Goal: Check status: Check status

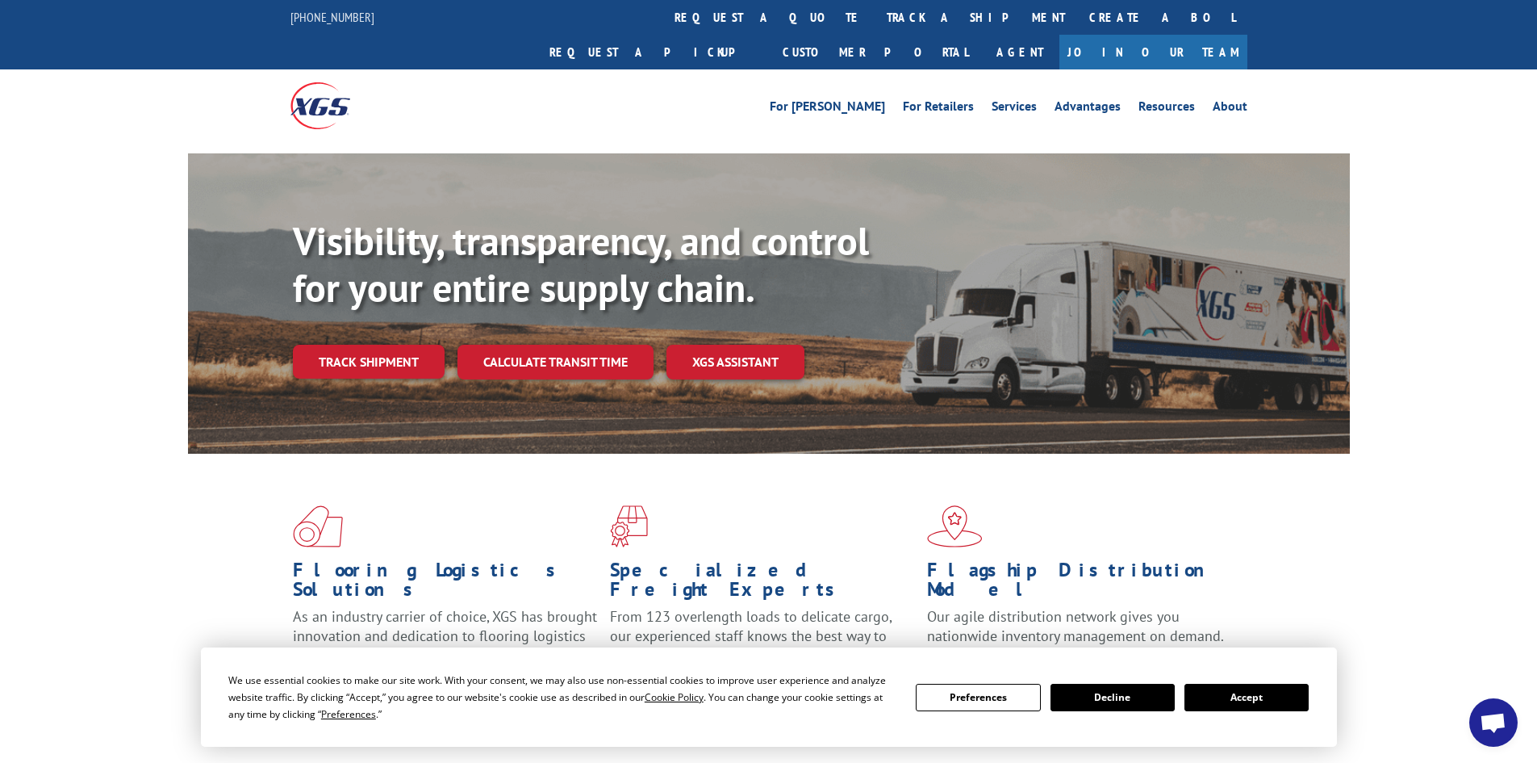
drag, startPoint x: 720, startPoint y: 10, endPoint x: 724, endPoint y: 41, distance: 31.7
click at [875, 9] on link "track a shipment" at bounding box center [976, 17] width 203 height 35
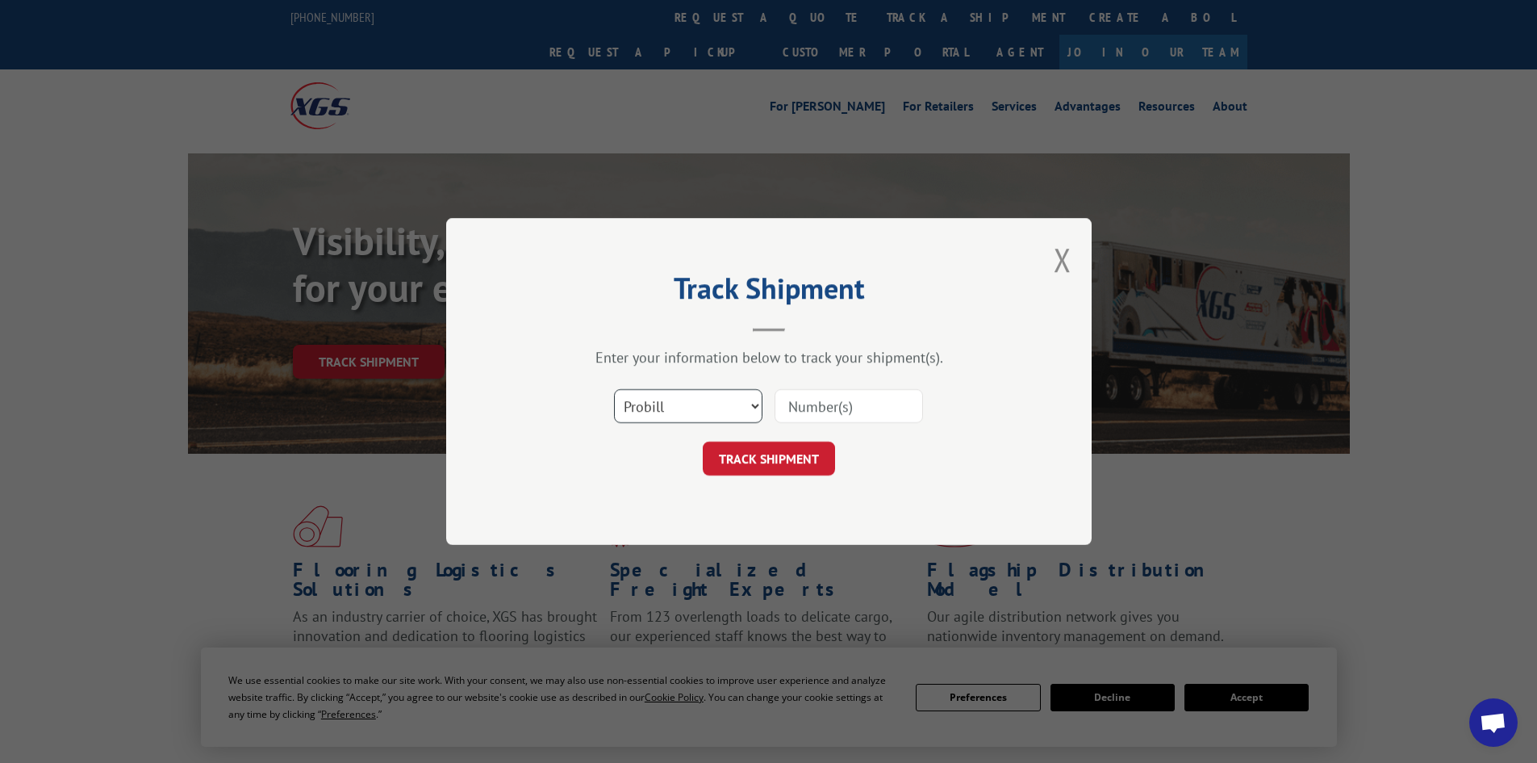
click at [733, 409] on select "Select category... Probill BOL PO" at bounding box center [688, 406] width 148 height 34
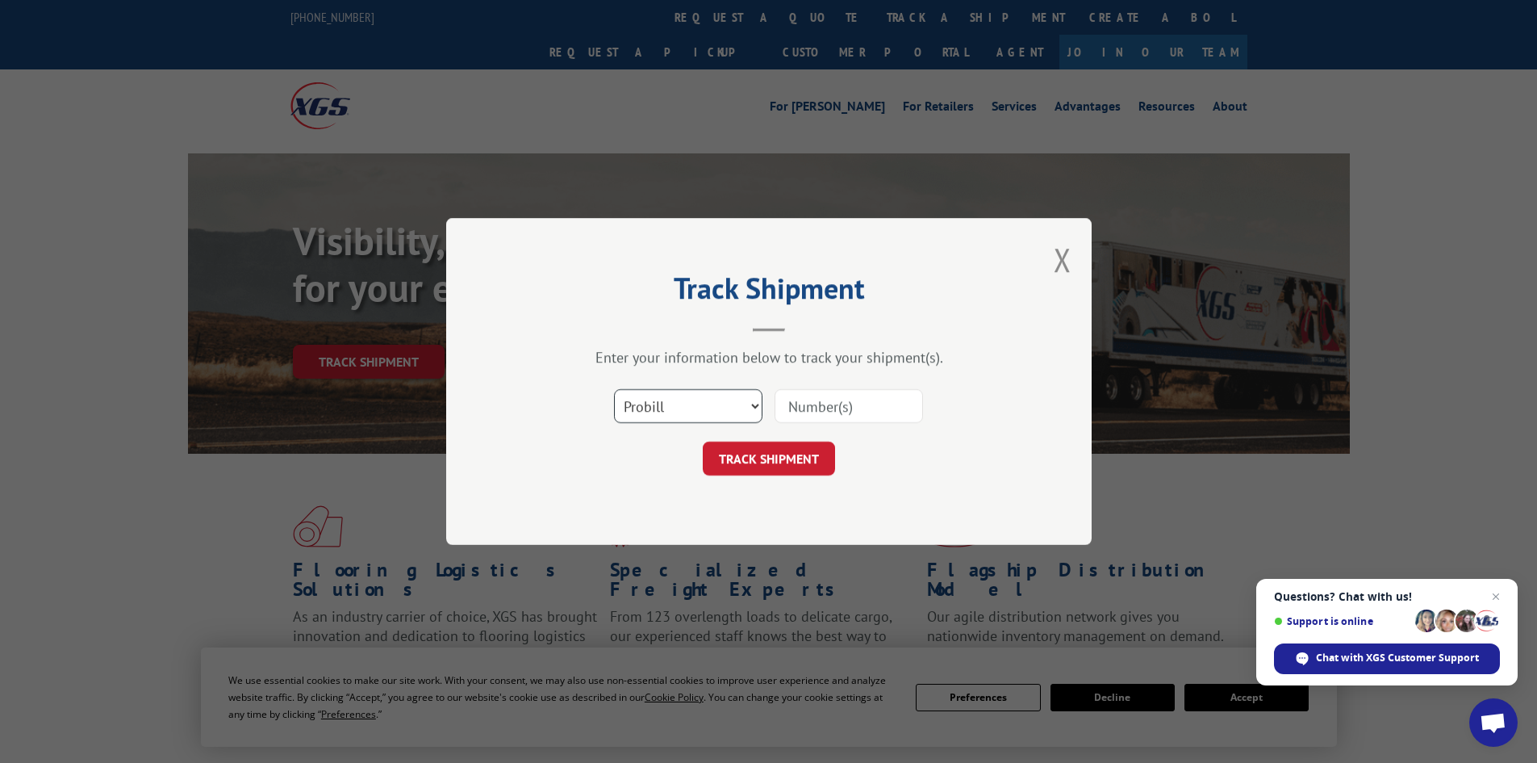
select select "po"
click at [614, 389] on select "Select category... Probill BOL PO" at bounding box center [688, 406] width 148 height 34
click at [842, 413] on input at bounding box center [849, 406] width 148 height 34
click at [696, 403] on select "Select category... Probill BOL PO" at bounding box center [688, 406] width 148 height 34
click at [614, 389] on select "Select category... Probill BOL PO" at bounding box center [688, 406] width 148 height 34
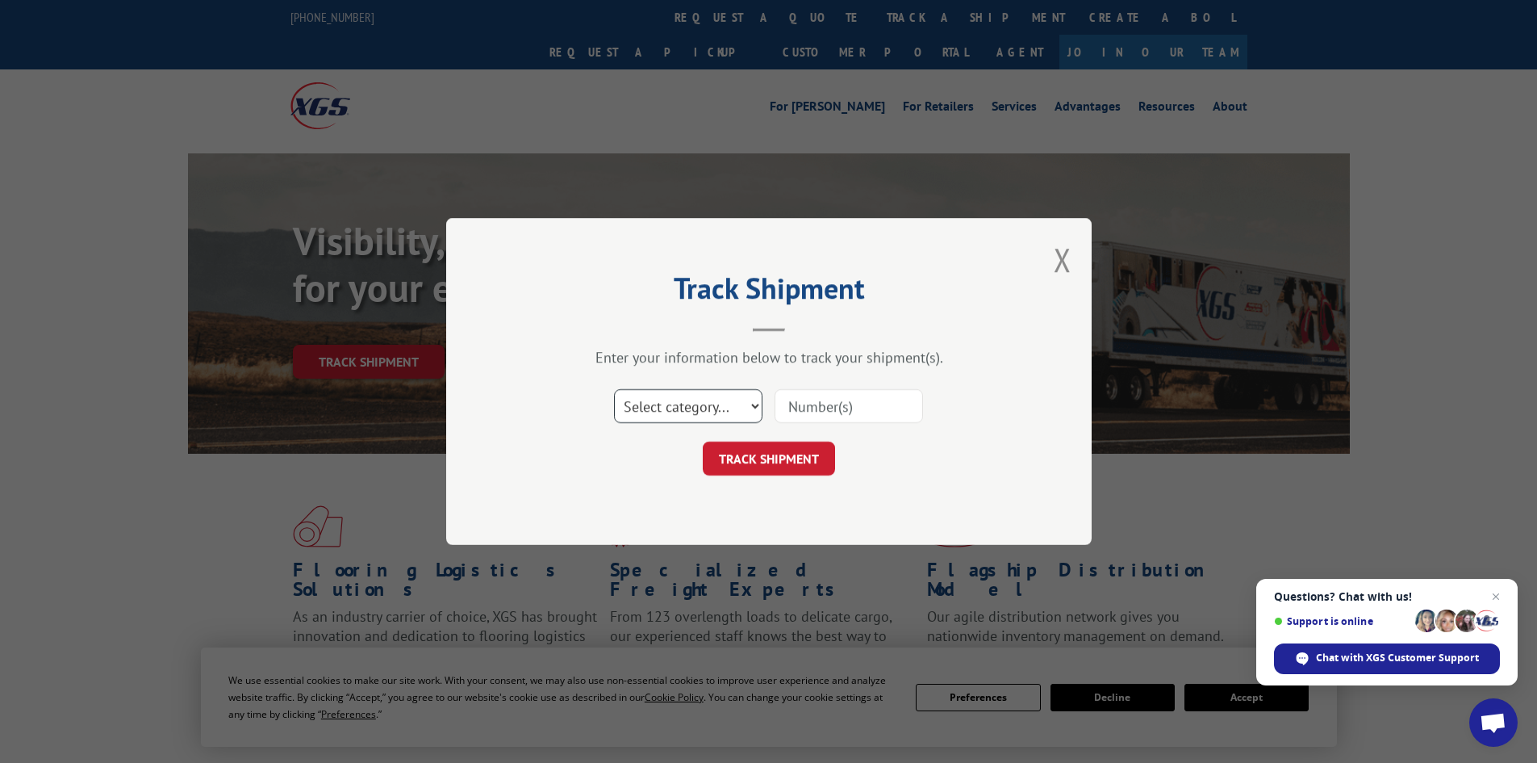
click at [676, 420] on select "Select category... Probill BOL PO" at bounding box center [688, 406] width 148 height 34
select select "probill"
click at [614, 389] on select "Select category... Probill BOL PO" at bounding box center [688, 406] width 148 height 34
click at [836, 411] on input at bounding box center [849, 406] width 148 height 34
type input "15340362"
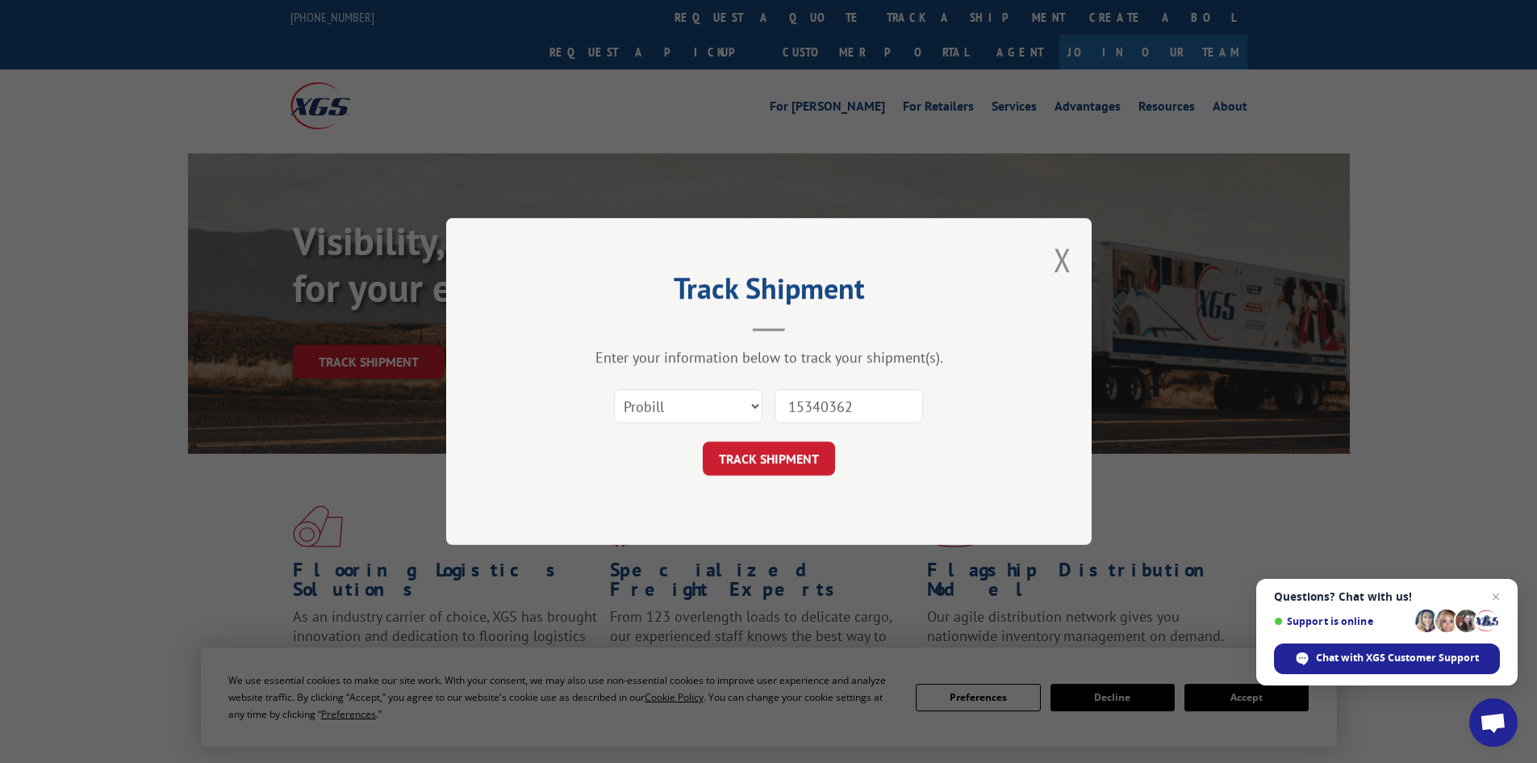
click at [703, 441] on button "TRACK SHIPMENT" at bounding box center [769, 458] width 132 height 34
